Goal: Task Accomplishment & Management: Use online tool/utility

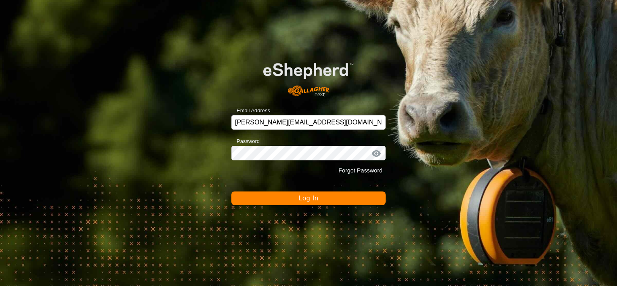
click at [296, 200] on button "Log In" at bounding box center [309, 199] width 154 height 14
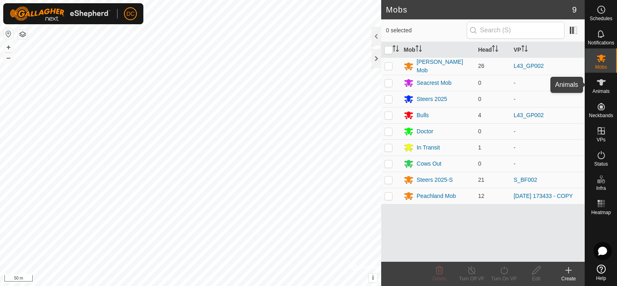
click at [602, 80] on icon at bounding box center [601, 82] width 9 height 6
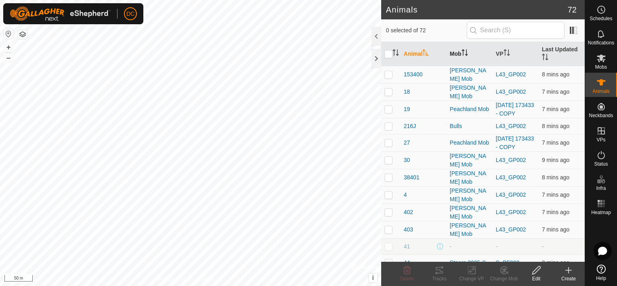
click at [464, 48] on th "Mob" at bounding box center [470, 54] width 46 height 24
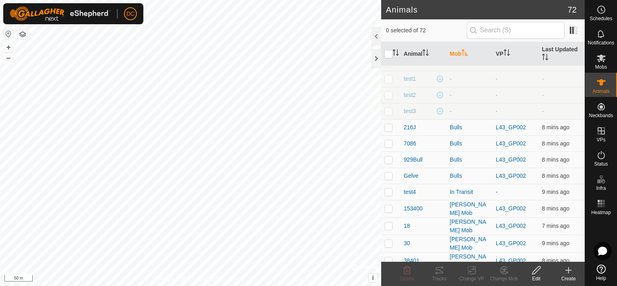
scroll to position [81, 0]
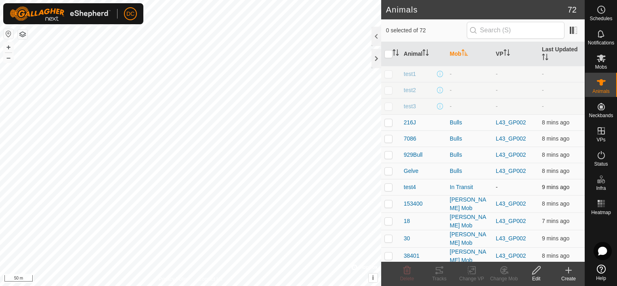
click at [388, 185] on p-checkbox at bounding box center [389, 187] width 8 height 6
checkbox input "true"
click at [445, 273] on tracks-svg-icon at bounding box center [439, 270] width 32 height 10
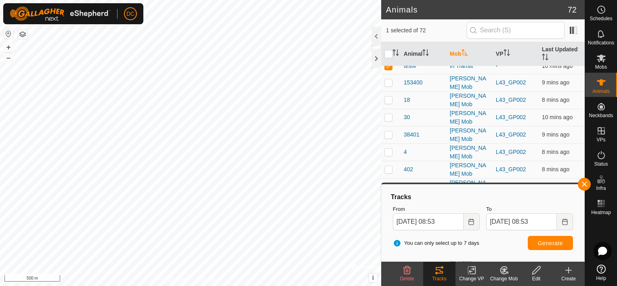
scroll to position [162, 0]
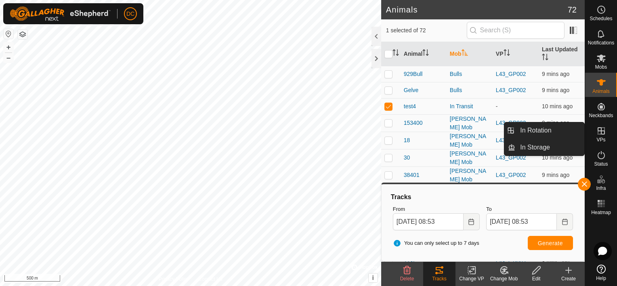
click at [603, 131] on icon at bounding box center [601, 130] width 7 height 7
click at [546, 129] on link "In Rotation" at bounding box center [550, 130] width 69 height 16
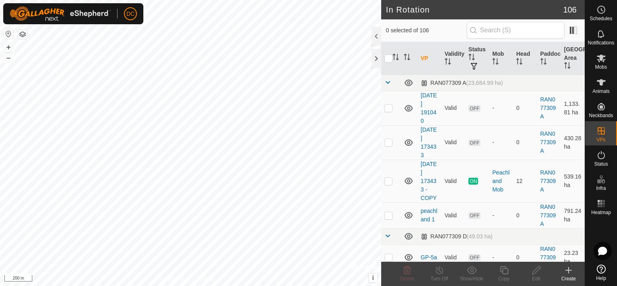
click at [565, 272] on icon at bounding box center [569, 270] width 10 height 10
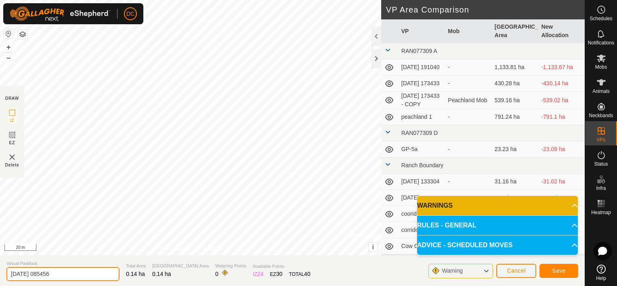
drag, startPoint x: 69, startPoint y: 274, endPoint x: 2, endPoint y: 284, distance: 67.8
click at [2, 284] on section "Virtual Paddock [DATE] 085456 Total Area 0.14 ha Grazing Area 0.14 ha Watering …" at bounding box center [292, 270] width 585 height 31
type input "test 1"
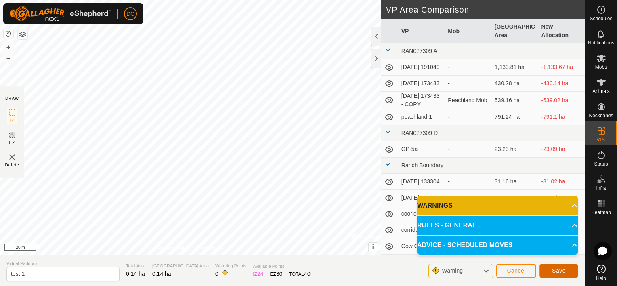
click at [550, 273] on button "Save" at bounding box center [559, 271] width 39 height 14
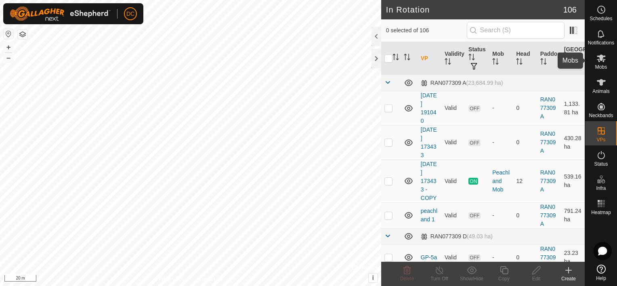
click at [603, 58] on icon at bounding box center [602, 58] width 10 height 10
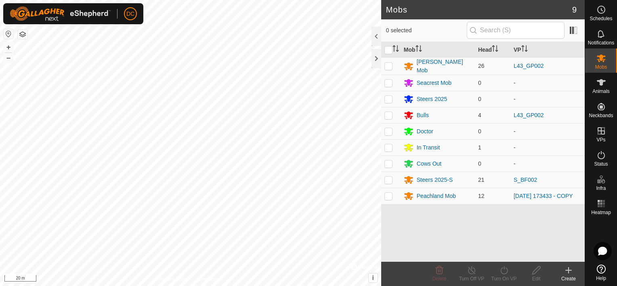
click at [602, 59] on icon at bounding box center [601, 59] width 9 height 8
click at [389, 146] on p-checkbox at bounding box center [389, 147] width 8 height 6
checkbox input "true"
click at [504, 275] on icon at bounding box center [504, 270] width 10 height 10
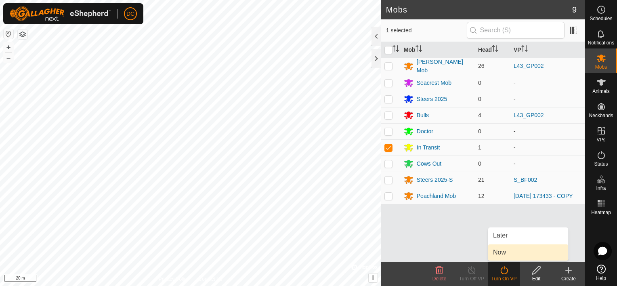
click at [499, 251] on link "Now" at bounding box center [529, 252] width 80 height 16
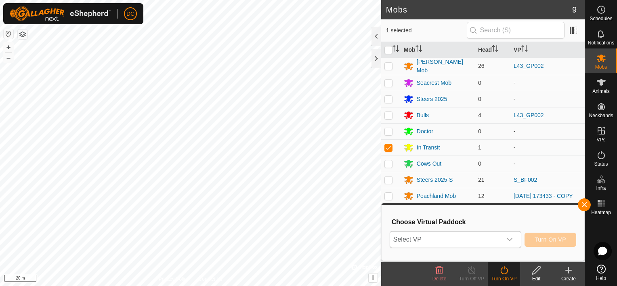
click at [508, 239] on icon "dropdown trigger" at bounding box center [510, 239] width 6 height 6
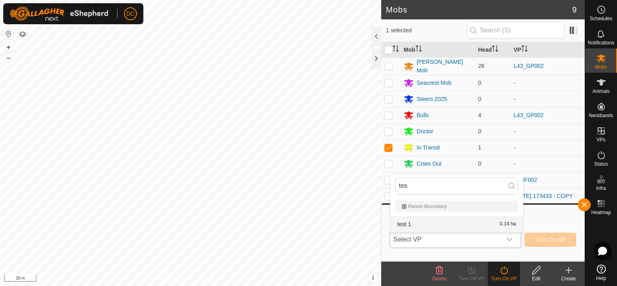
type input "tes"
click at [435, 226] on li "test 1 0.14 ha" at bounding box center [457, 224] width 133 height 16
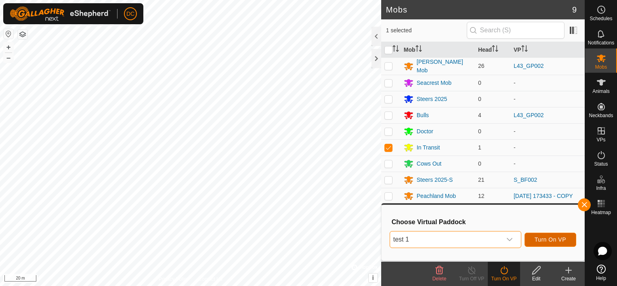
click at [540, 238] on span "Turn On VP" at bounding box center [551, 239] width 32 height 6
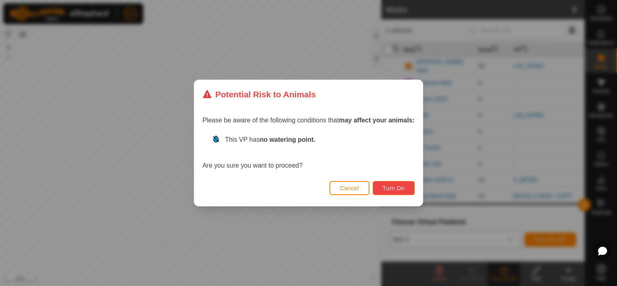
click at [393, 189] on span "Turn On" at bounding box center [394, 188] width 22 height 6
